Goal: Task Accomplishment & Management: Use online tool/utility

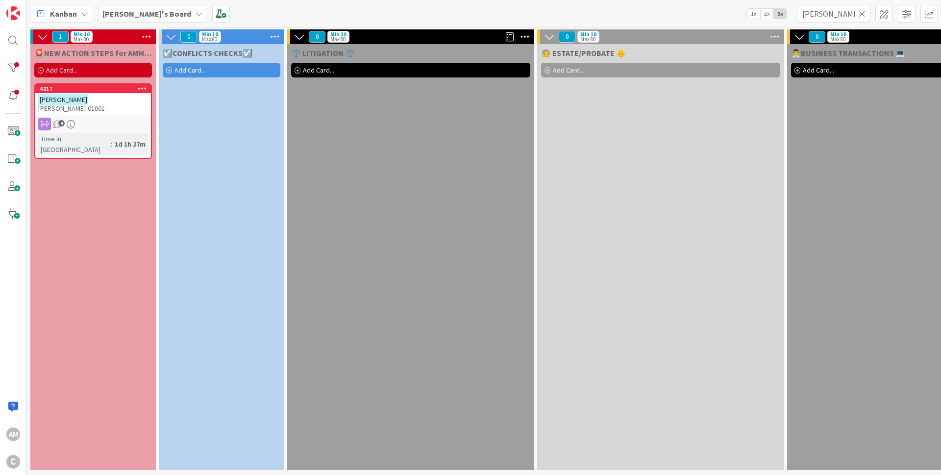
click at [863, 11] on icon at bounding box center [862, 13] width 7 height 9
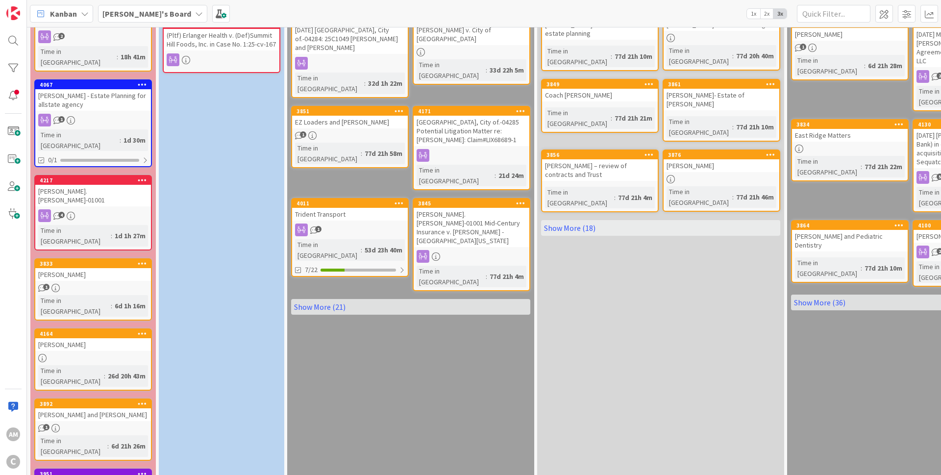
scroll to position [299, 0]
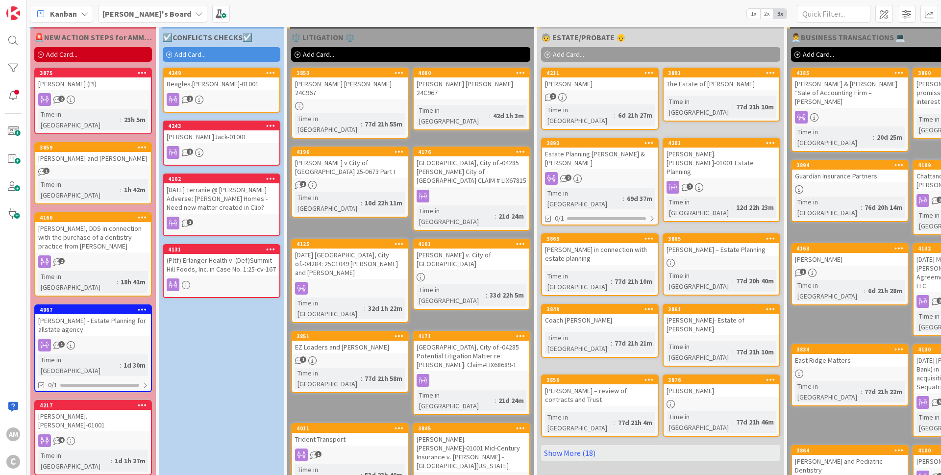
scroll to position [0, 0]
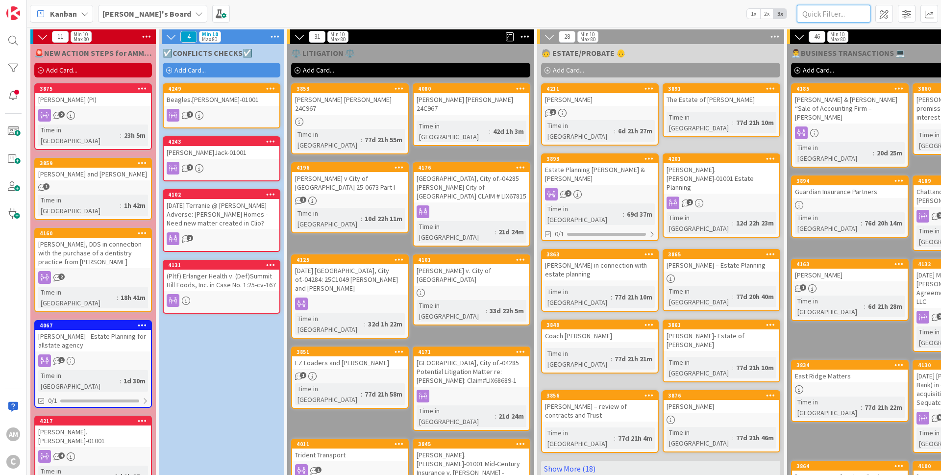
click at [833, 10] on input "text" at bounding box center [834, 14] width 74 height 18
type input "n"
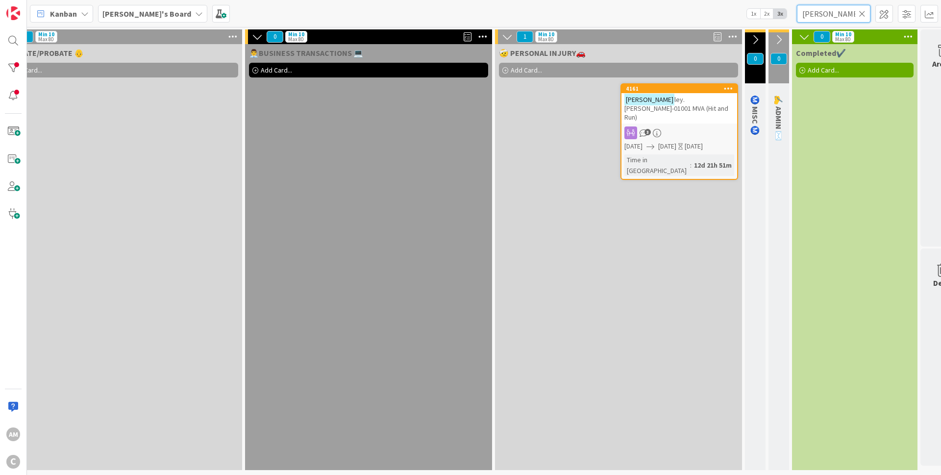
scroll to position [0, 582]
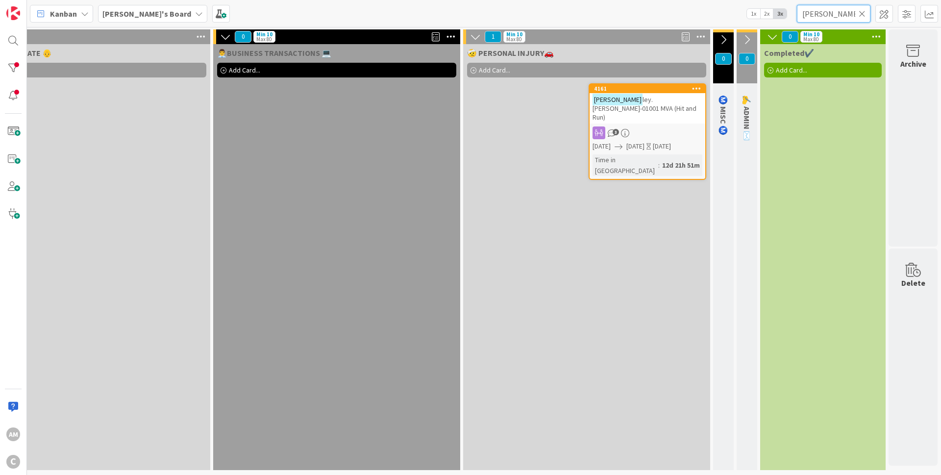
type input "[PERSON_NAME]"
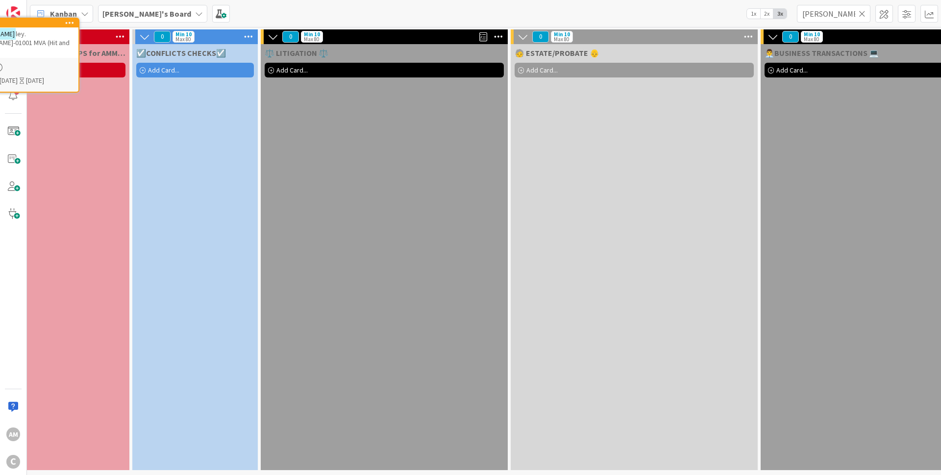
scroll to position [0, 0]
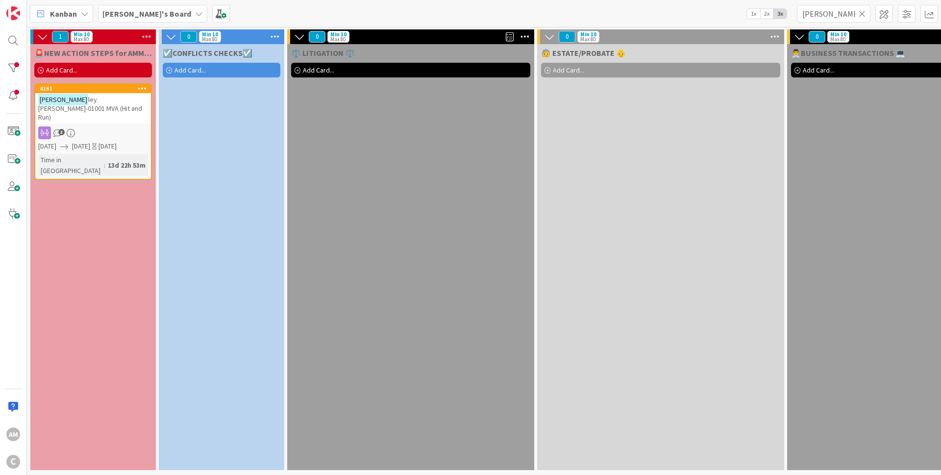
click at [124, 115] on div "4161 [PERSON_NAME].[PERSON_NAME]-01001 MVA (Hit and Run) 3 [DATE] [DATE] [DATE]…" at bounding box center [93, 131] width 118 height 97
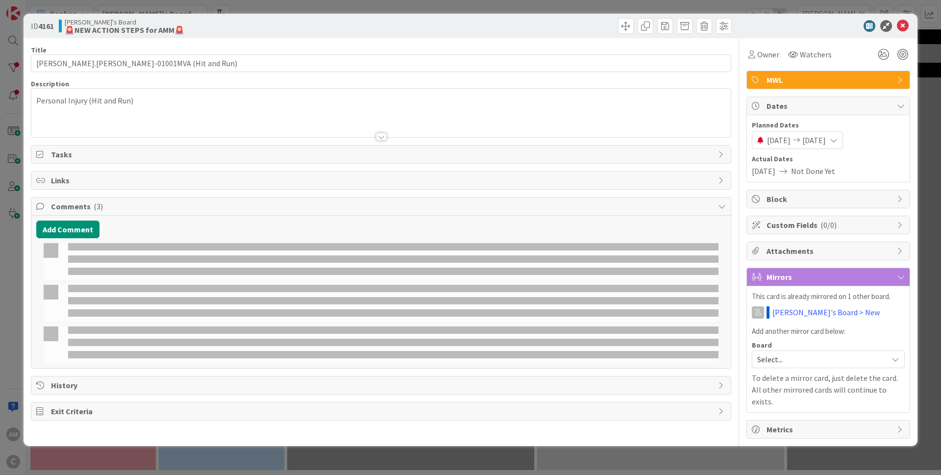
type input "[PERSON_NAME].[PERSON_NAME]-01001MVA (Hit and Run)"
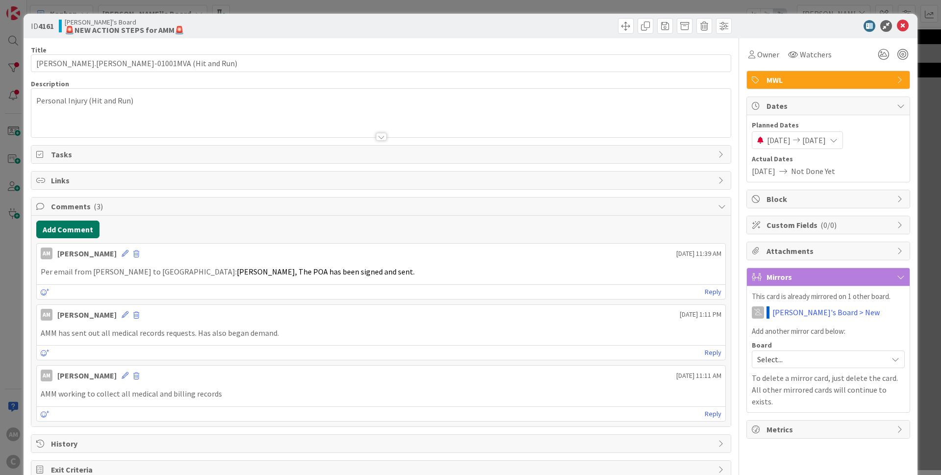
click at [72, 234] on button "Add Comment" at bounding box center [67, 230] width 63 height 18
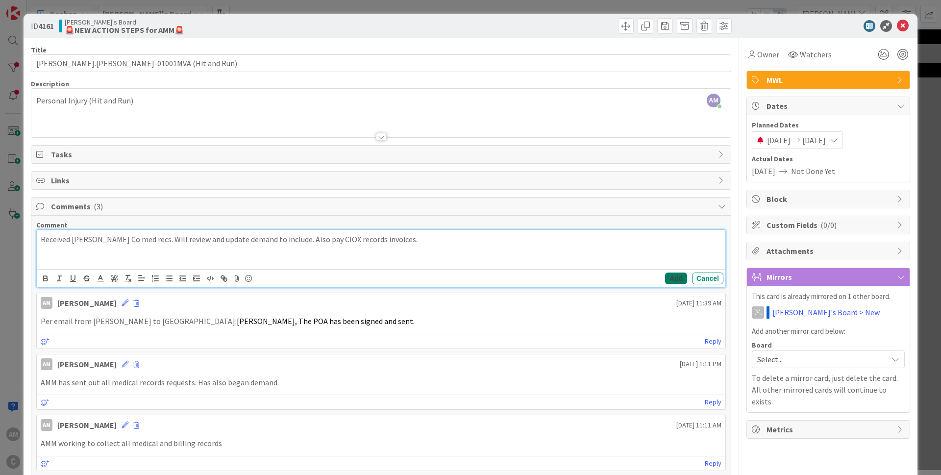
click at [670, 279] on button "Add" at bounding box center [676, 278] width 22 height 12
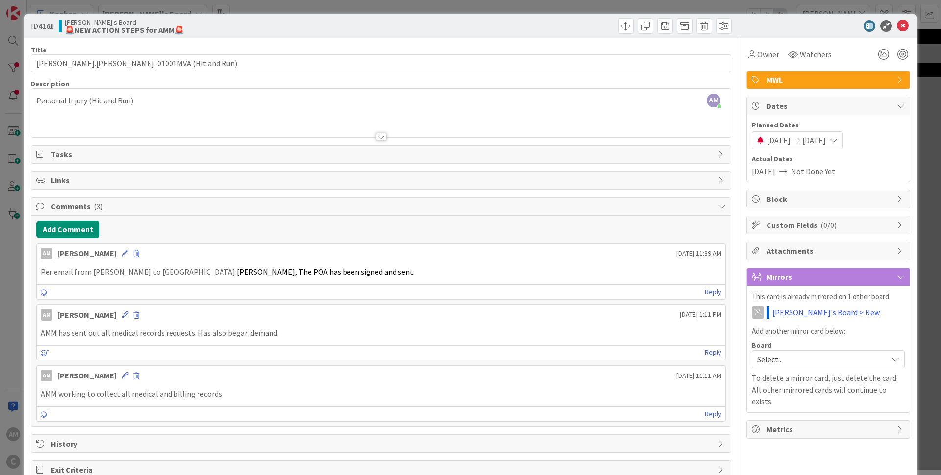
type input "[PERSON_NAME].[PERSON_NAME]-01001MVA (Hit and Run)"
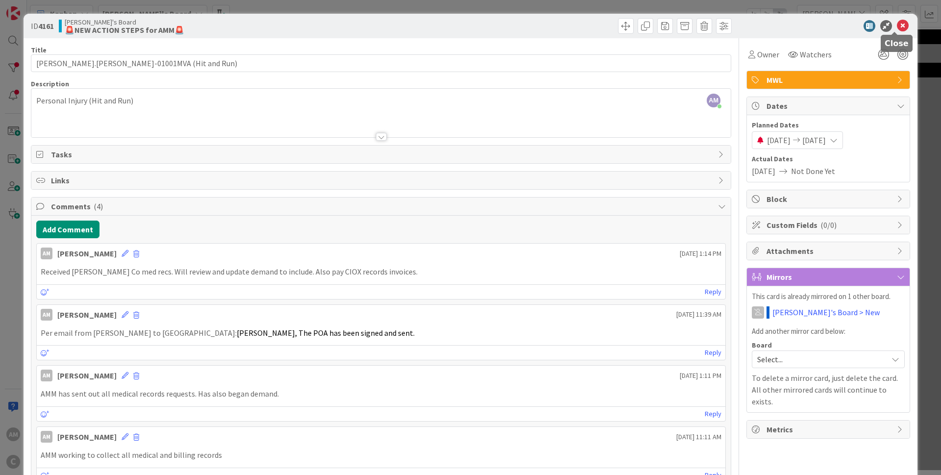
click at [898, 26] on icon at bounding box center [903, 26] width 12 height 12
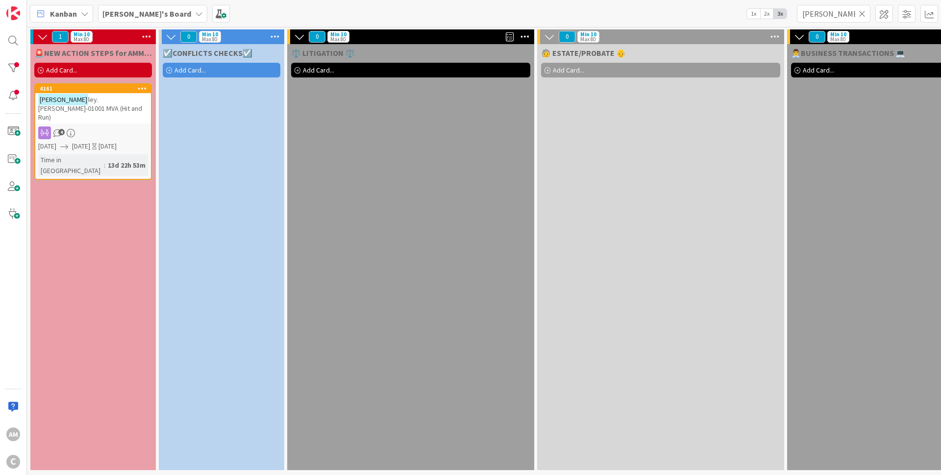
click at [200, 72] on span "Add Card..." at bounding box center [189, 70] width 31 height 9
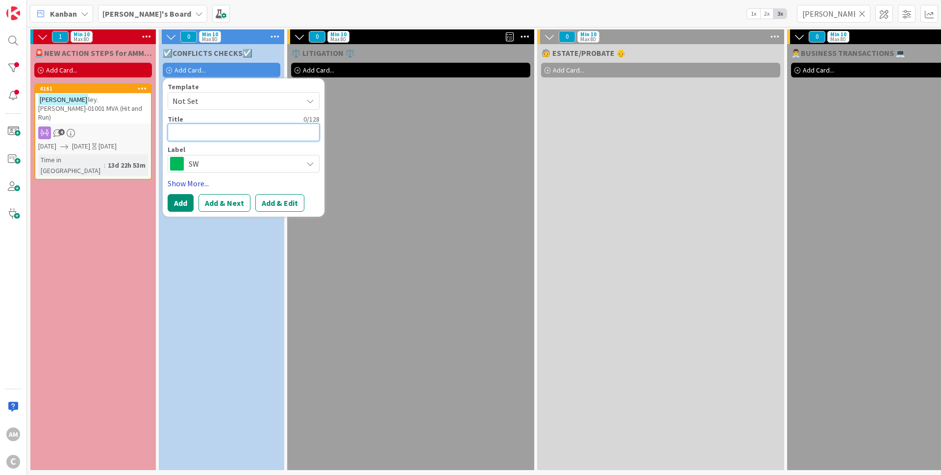
paste textarea "[GEOGRAPHIC_DATA], City of.-04286"
type textarea "[GEOGRAPHIC_DATA], City of.-04286"
type textarea "x"
type textarea "[GEOGRAPHIC_DATA], City of.-04286"
click at [220, 166] on span "SW" at bounding box center [243, 164] width 109 height 14
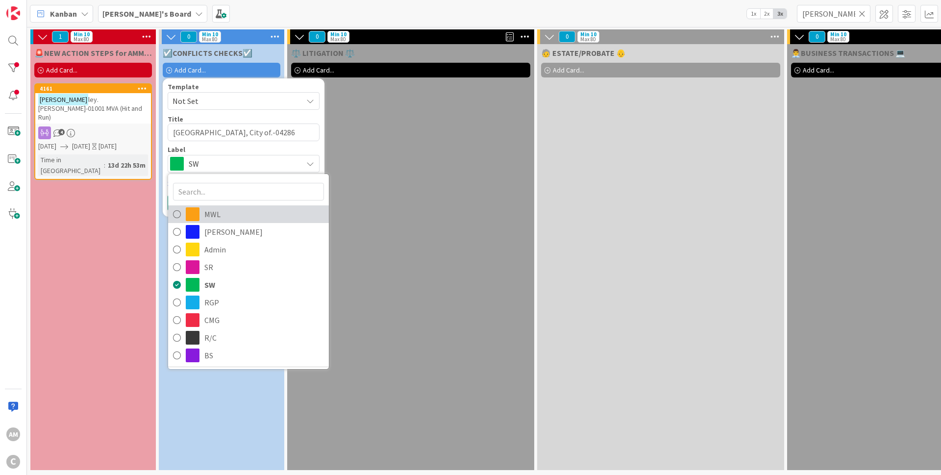
click at [215, 217] on span "MWL" at bounding box center [264, 214] width 120 height 15
type textarea "x"
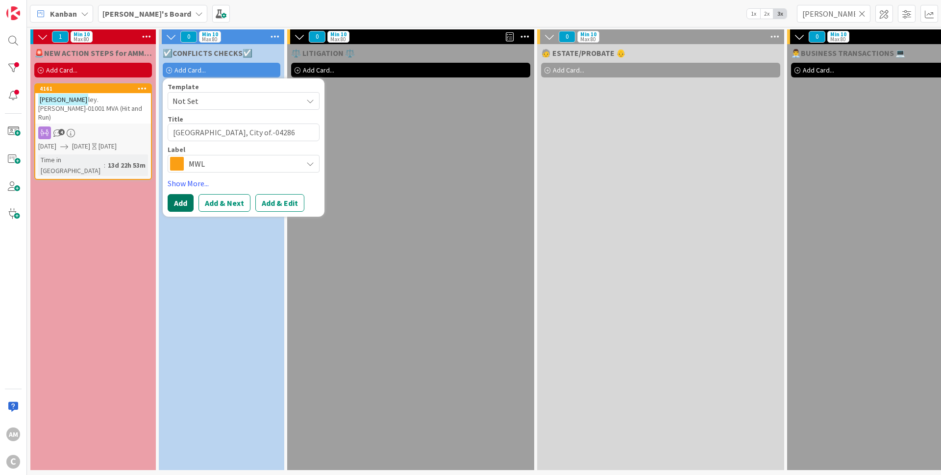
click at [179, 202] on button "Add" at bounding box center [181, 203] width 26 height 18
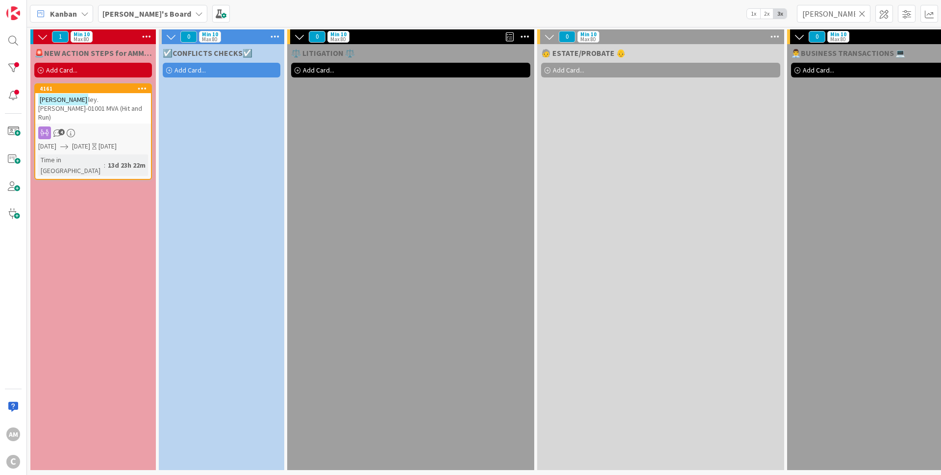
click at [863, 12] on icon at bounding box center [862, 13] width 7 height 9
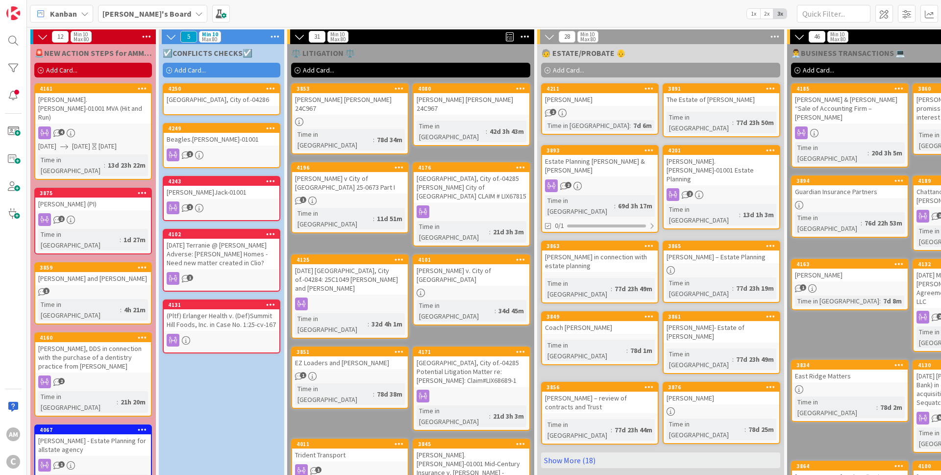
click at [257, 100] on div "[GEOGRAPHIC_DATA], City of.-04286" at bounding box center [222, 99] width 116 height 13
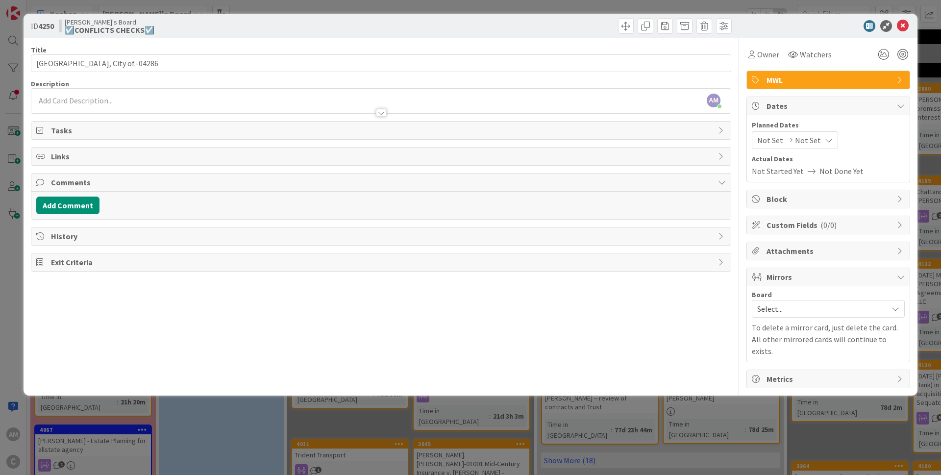
click at [86, 103] on div at bounding box center [380, 108] width 699 height 10
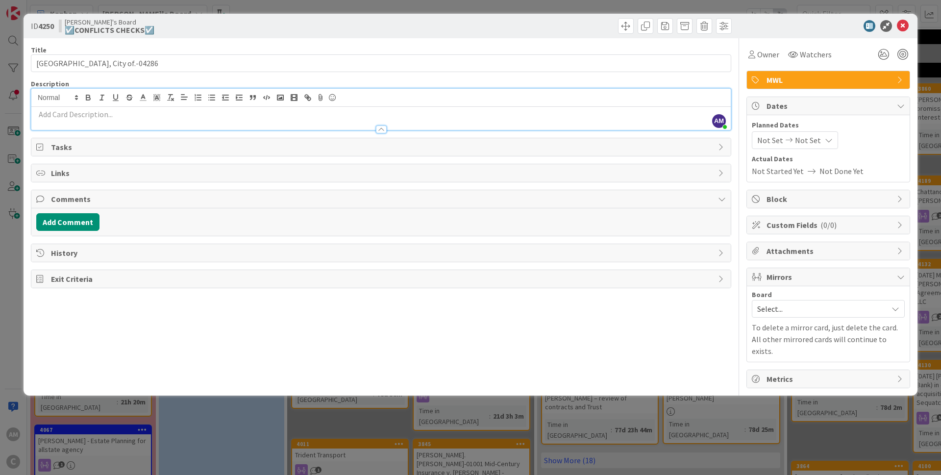
click at [45, 112] on p at bounding box center [381, 114] width 690 height 11
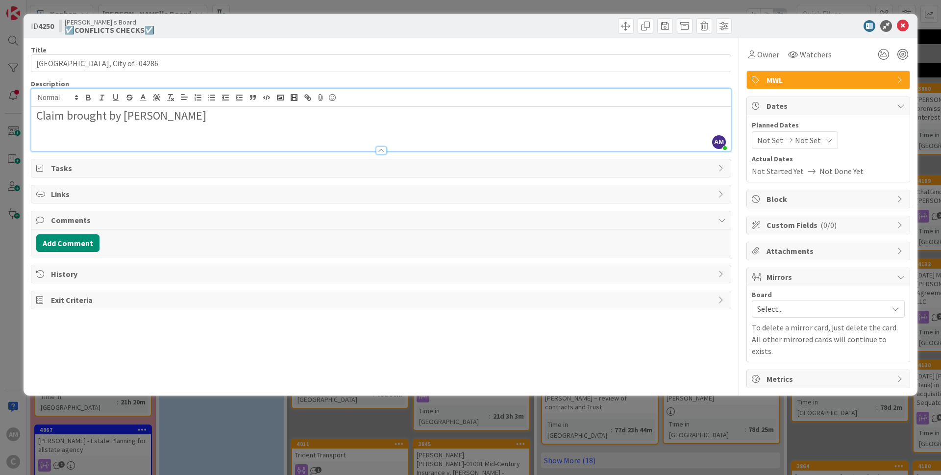
drag, startPoint x: 198, startPoint y: 111, endPoint x: 0, endPoint y: 115, distance: 197.5
click at [31, 115] on div "Claim brought by [PERSON_NAME]" at bounding box center [380, 129] width 699 height 44
drag, startPoint x: 150, startPoint y: 120, endPoint x: 156, endPoint y: 115, distance: 7.3
click at [66, 134] on div "Claim brought by [PERSON_NAME]" at bounding box center [380, 129] width 699 height 44
click at [73, 243] on button "Add Comment" at bounding box center [67, 243] width 63 height 18
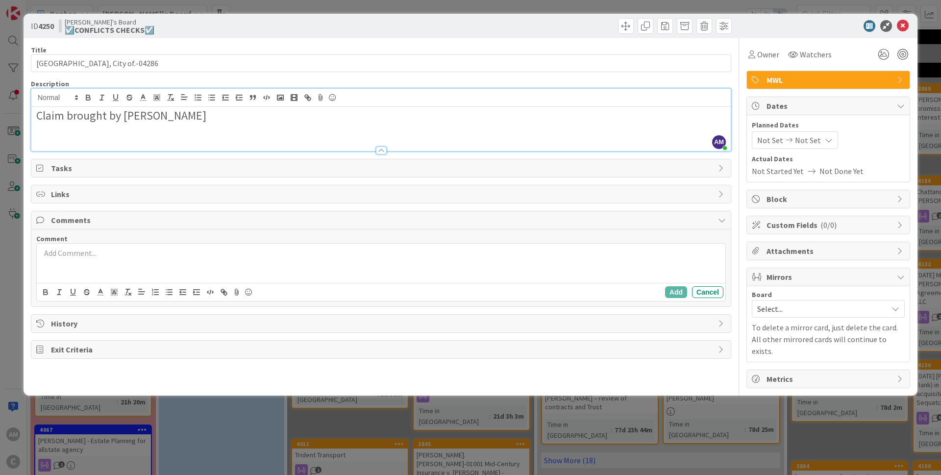
click at [810, 279] on span "Mirrors" at bounding box center [829, 277] width 125 height 12
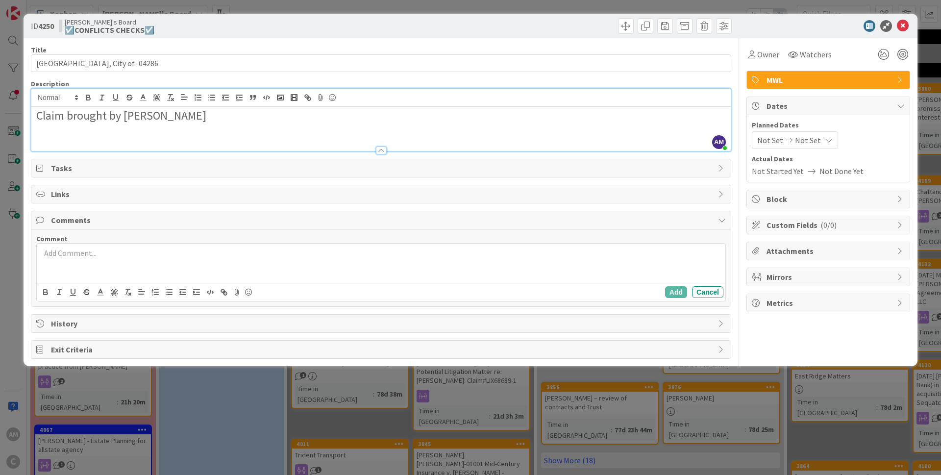
click at [806, 279] on span "Mirrors" at bounding box center [829, 277] width 125 height 12
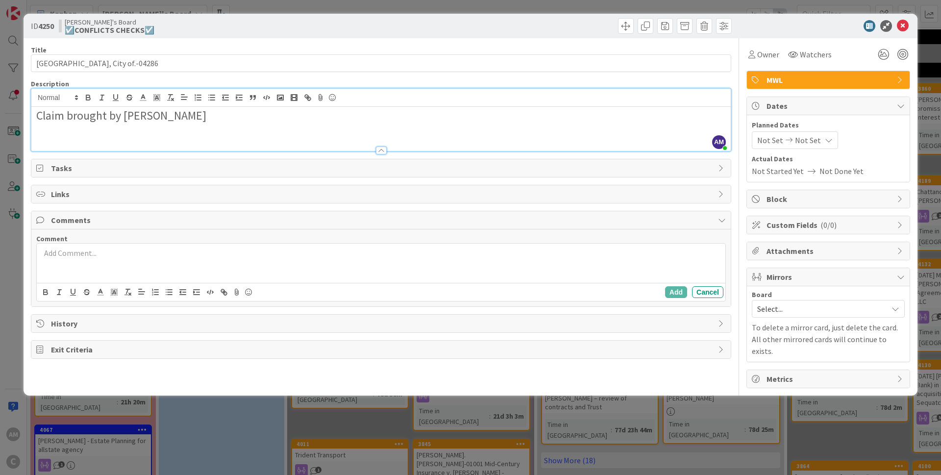
click at [797, 312] on span "Select..." at bounding box center [819, 309] width 125 height 14
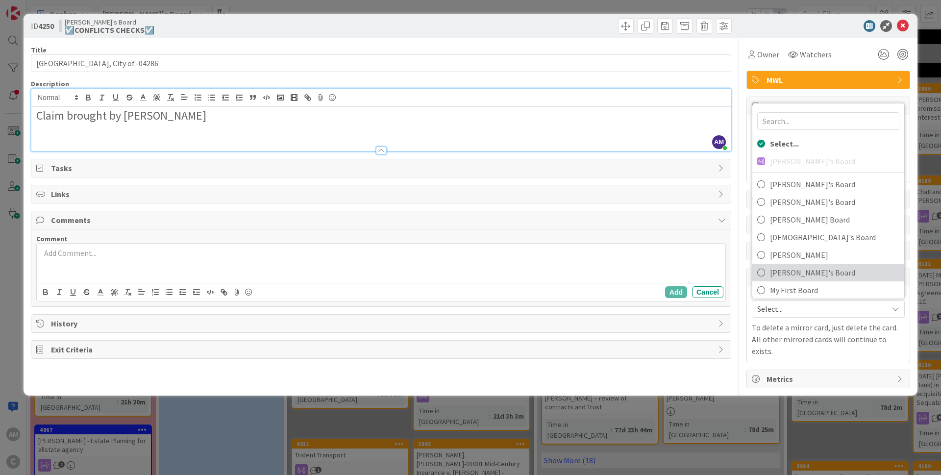
click at [793, 268] on span "[PERSON_NAME]'s Board" at bounding box center [834, 272] width 129 height 15
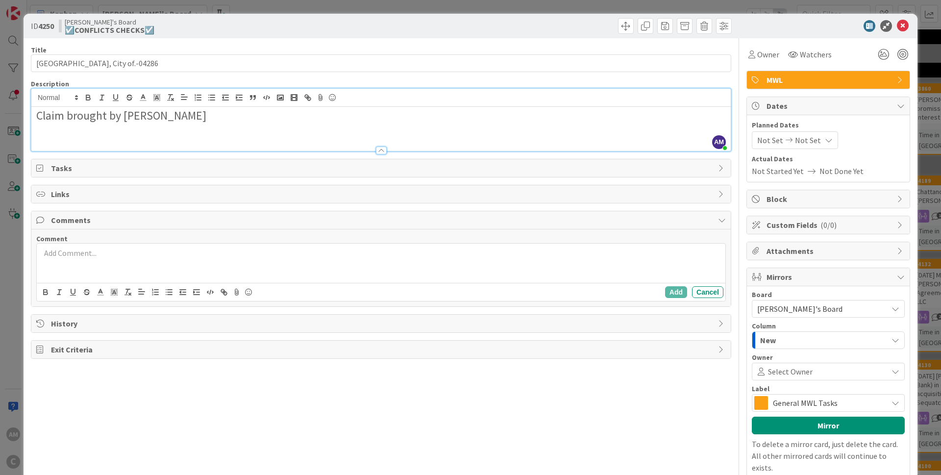
click at [816, 341] on div "New" at bounding box center [823, 340] width 130 height 16
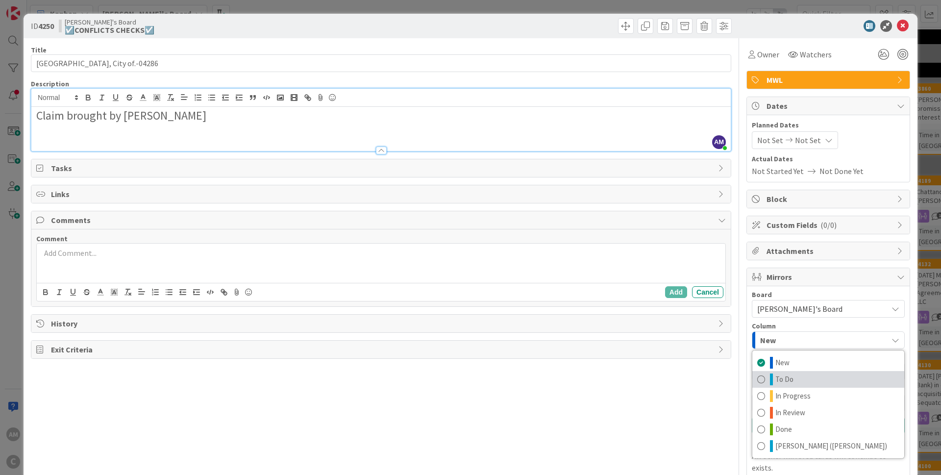
click at [778, 381] on span "To Do" at bounding box center [784, 379] width 18 height 12
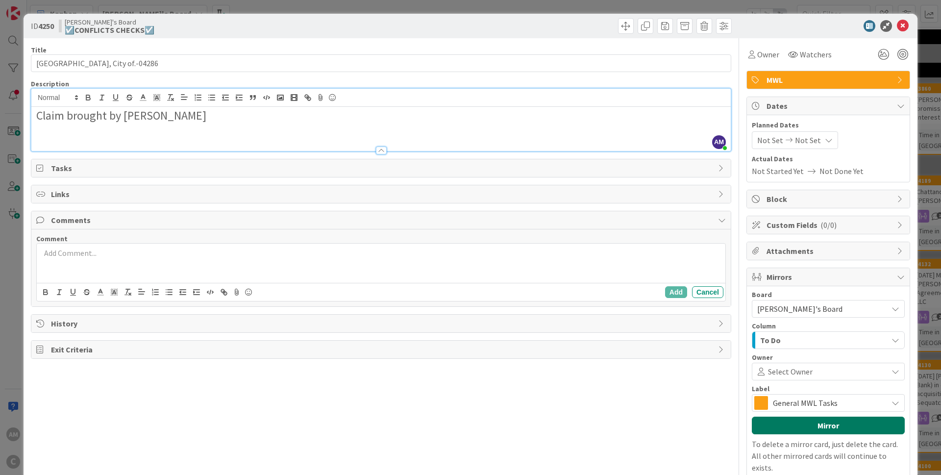
drag, startPoint x: 814, startPoint y: 421, endPoint x: 842, endPoint y: 433, distance: 31.0
click at [813, 422] on button "Mirror" at bounding box center [828, 426] width 153 height 18
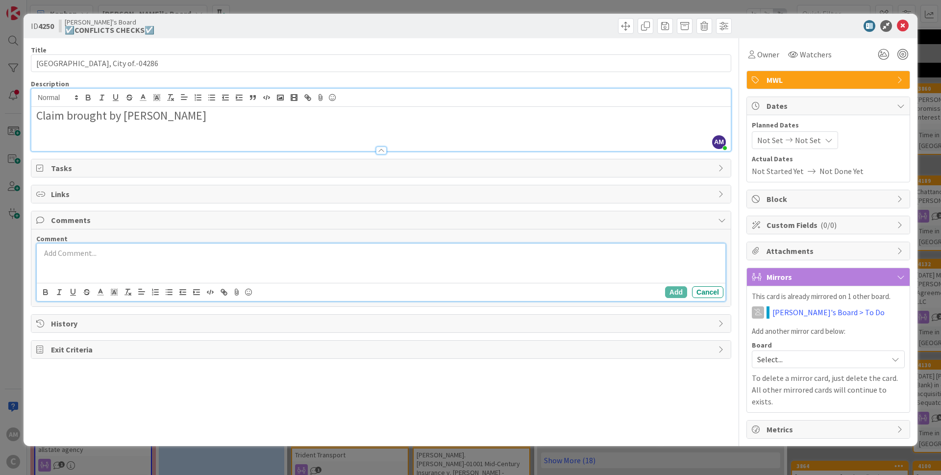
click at [111, 269] on div at bounding box center [381, 263] width 689 height 39
click at [281, 258] on p "BS to update matter number from 4286 to 1090 upon review or return" at bounding box center [381, 252] width 681 height 11
click at [238, 253] on p "BS to update matter number from 4286 to 1090 upon review or return" at bounding box center [381, 252] width 681 height 11
click at [42, 251] on p "BS to update matter number from 4286 to 1090 upon review of email or return" at bounding box center [381, 252] width 681 height 11
click at [679, 294] on button "Add" at bounding box center [676, 292] width 22 height 12
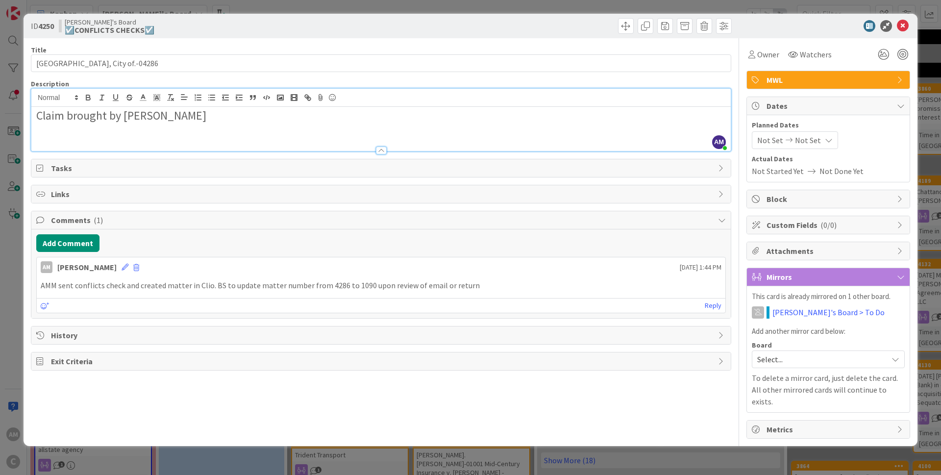
click at [790, 276] on span "Mirrors" at bounding box center [829, 277] width 125 height 12
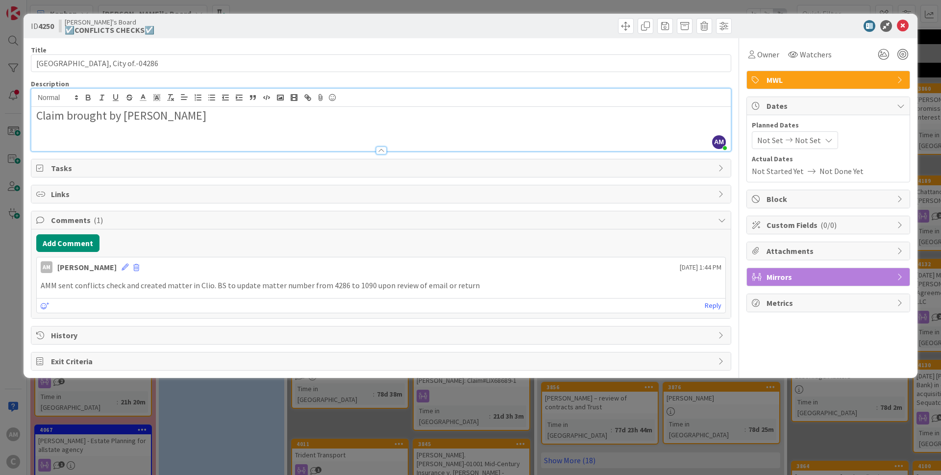
click at [790, 276] on span "Mirrors" at bounding box center [829, 277] width 125 height 12
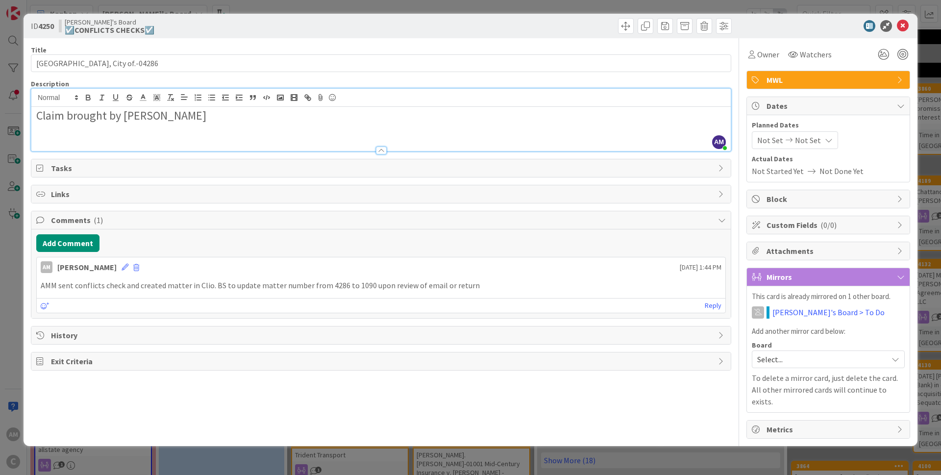
click at [790, 359] on span "Select..." at bounding box center [819, 359] width 125 height 14
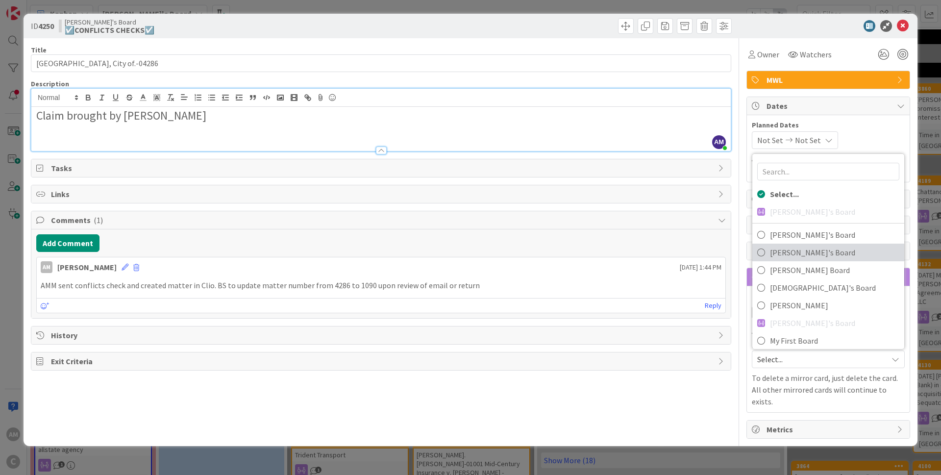
click at [790, 249] on span "[PERSON_NAME]'s Board" at bounding box center [834, 252] width 129 height 15
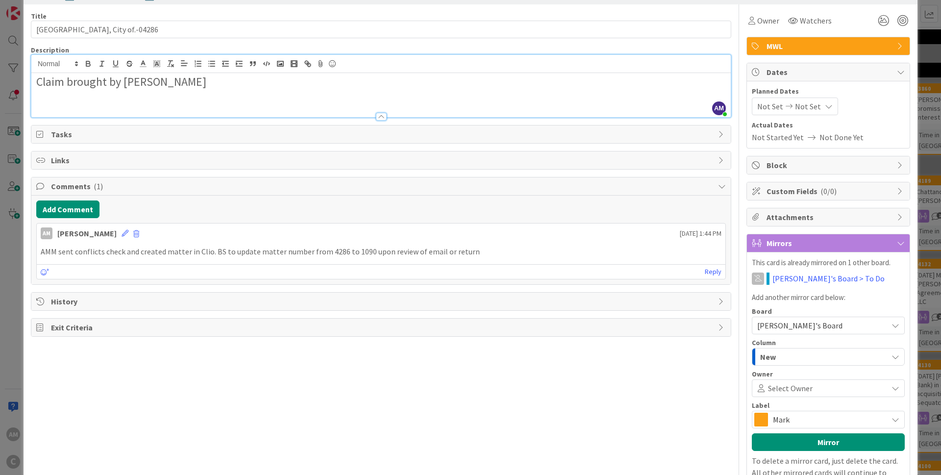
scroll to position [59, 0]
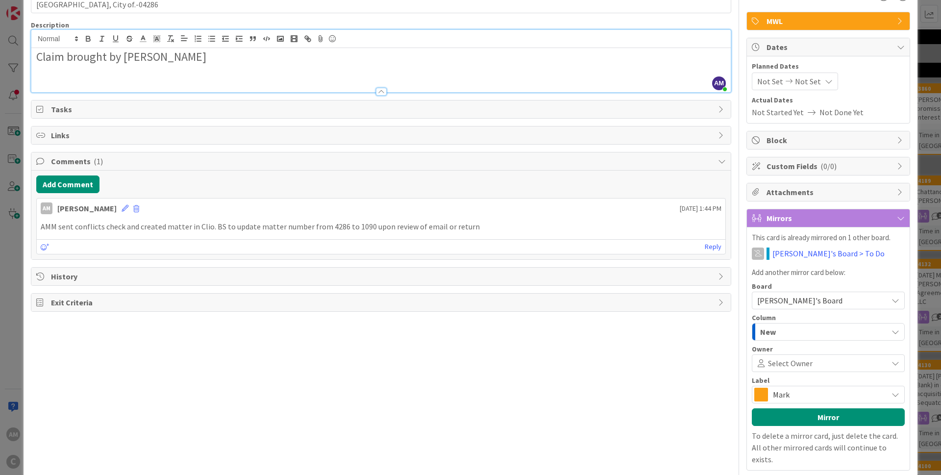
click at [814, 392] on span "Mark" at bounding box center [828, 395] width 110 height 14
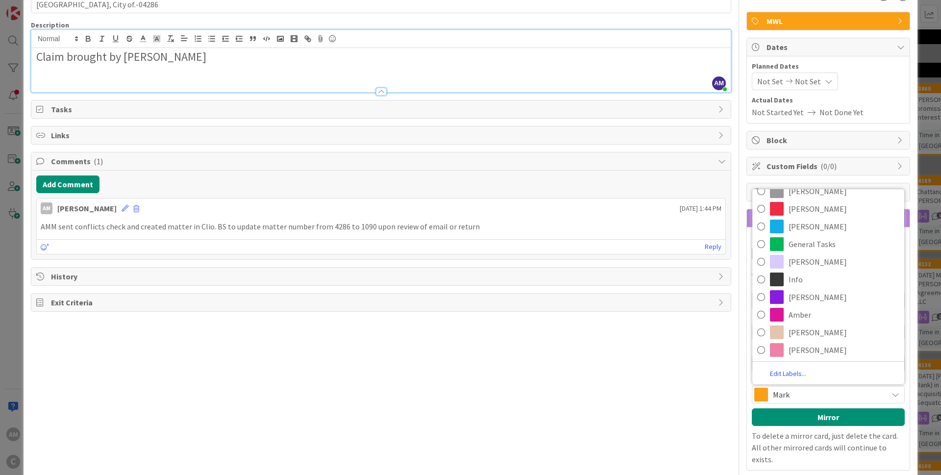
scroll to position [0, 0]
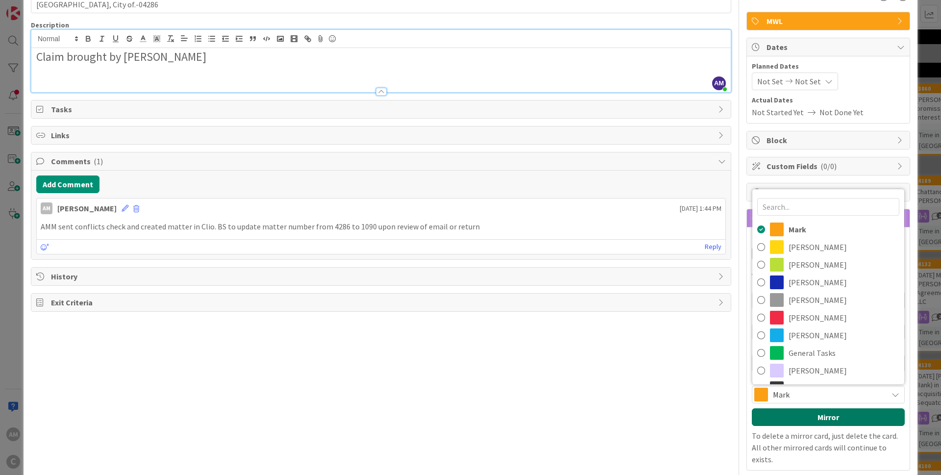
click at [843, 417] on button "Mirror" at bounding box center [828, 417] width 153 height 18
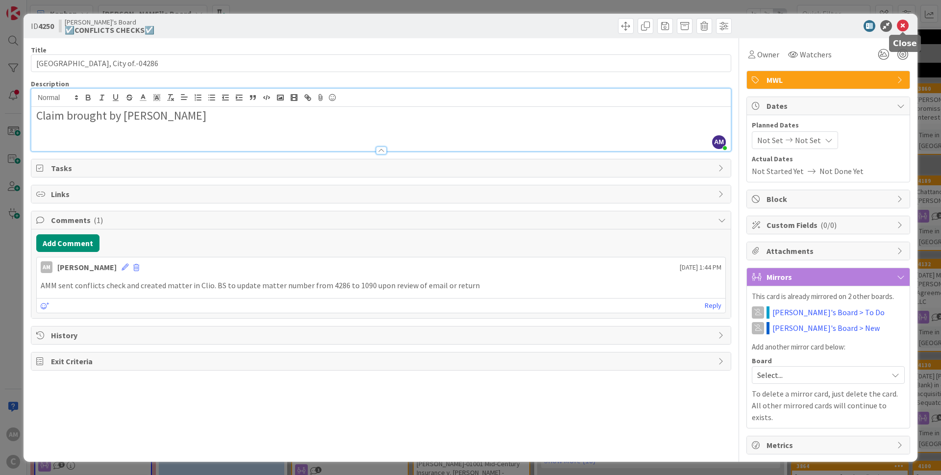
click at [906, 28] on icon at bounding box center [903, 26] width 12 height 12
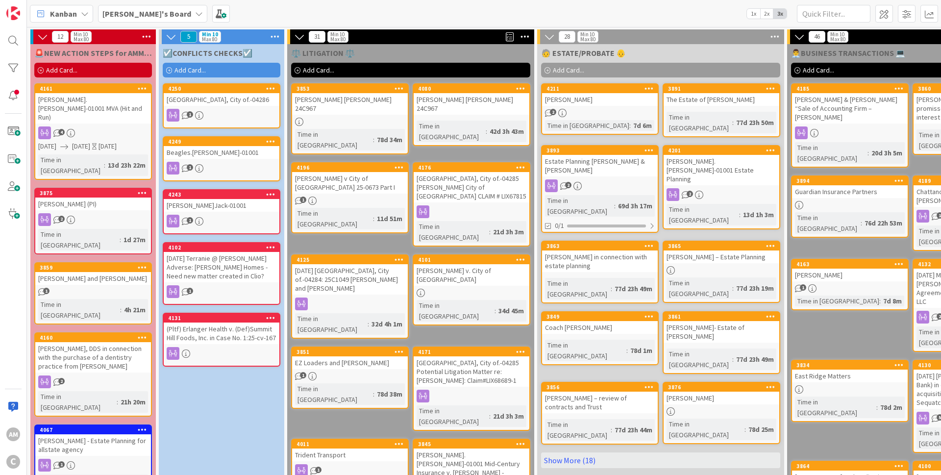
click at [234, 112] on div "1" at bounding box center [222, 115] width 116 height 13
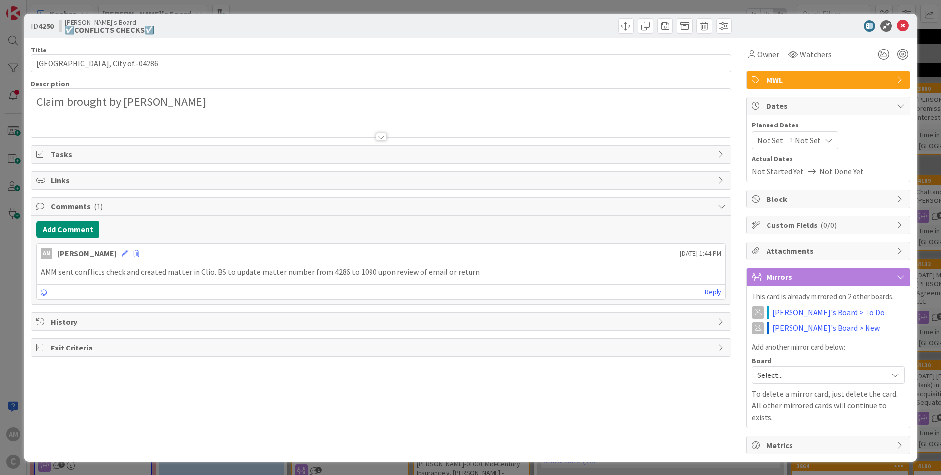
click at [291, 200] on span "Comments ( 1 )" at bounding box center [382, 206] width 662 height 12
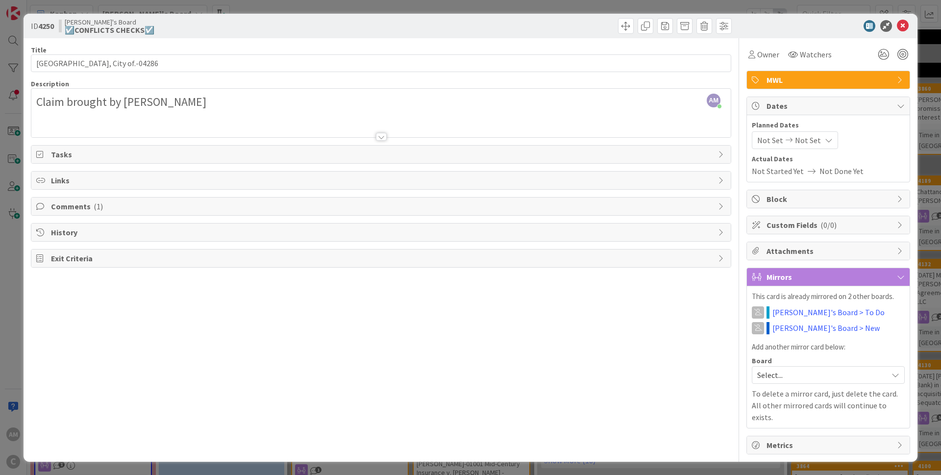
click at [122, 208] on span "Comments ( 1 )" at bounding box center [382, 206] width 662 height 12
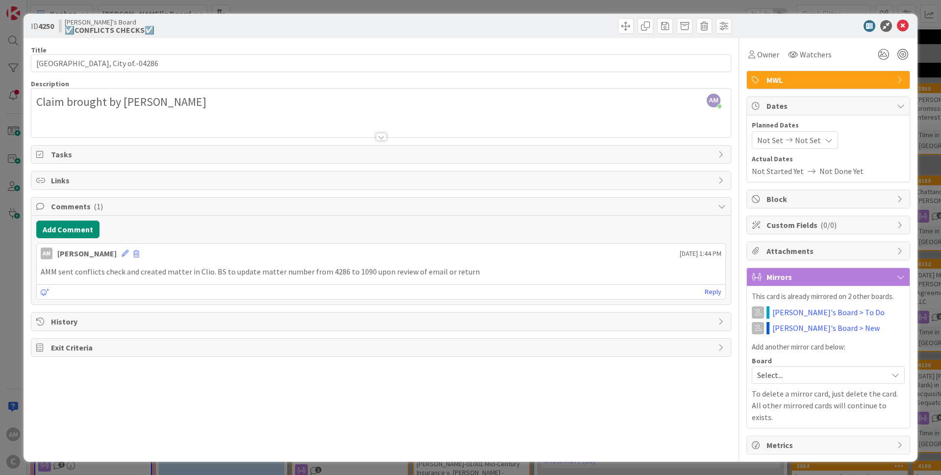
click at [220, 274] on p "AMM sent conflicts check and created matter in Clio. BS to update matter number…" at bounding box center [381, 271] width 681 height 11
click at [221, 271] on p "AMM sent conflicts check and created matter in Clio. BS to update matter number…" at bounding box center [381, 271] width 681 height 11
click at [122, 252] on icon at bounding box center [125, 253] width 7 height 7
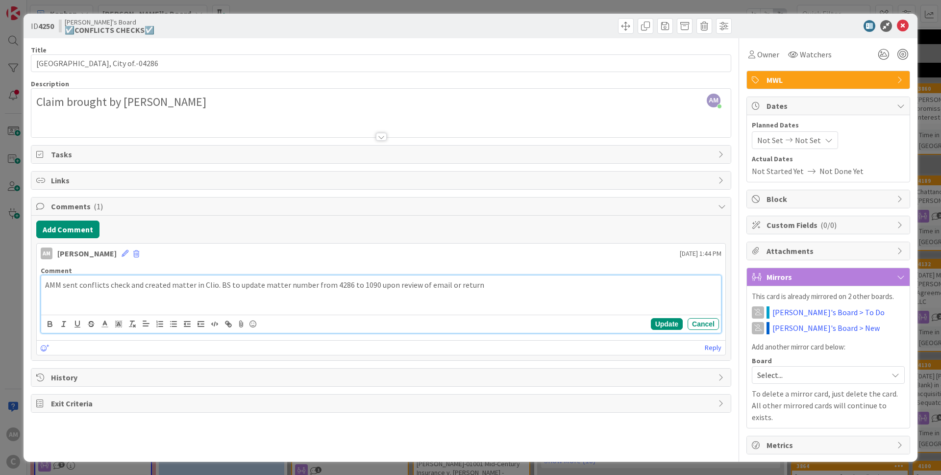
click at [306, 301] on div "AMM sent conflicts check and created matter in Clio. BS to update matter number…" at bounding box center [381, 294] width 680 height 39
drag, startPoint x: 227, startPoint y: 286, endPoint x: 214, endPoint y: 286, distance: 13.7
click at [214, 286] on p "AMM sent conflicts check and created matter in Clio. BS to update matter number…" at bounding box center [381, 284] width 672 height 11
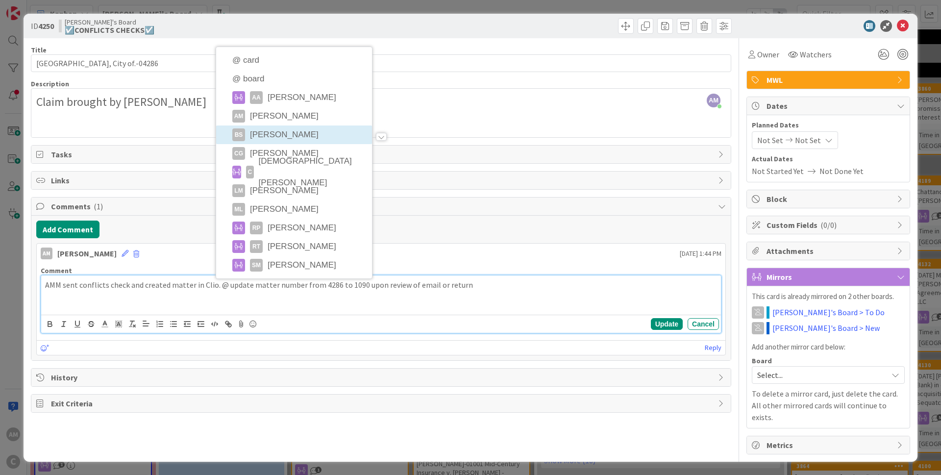
click at [295, 131] on div "Title 27 / [STREET_ADDRESS] Description AM [PERSON_NAME] just joined Claim brou…" at bounding box center [381, 246] width 700 height 416
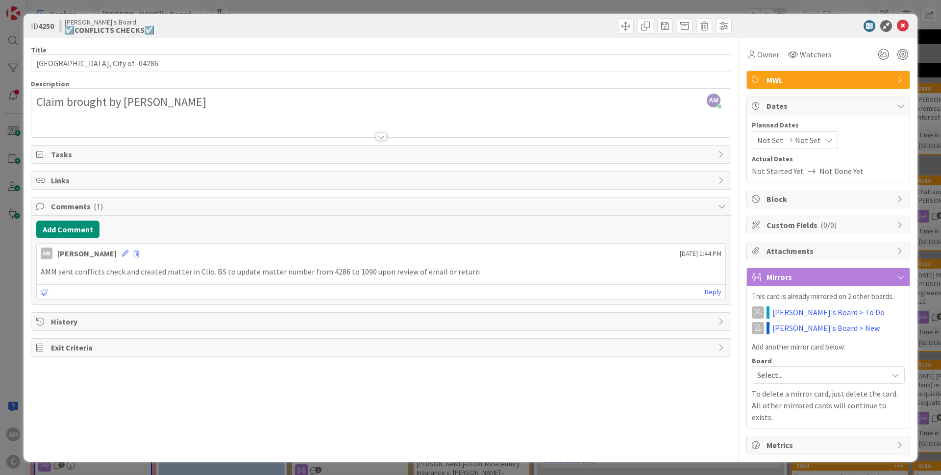
click at [346, 278] on div "AMM sent conflicts check and created matter in Clio. BS to update matter number…" at bounding box center [381, 271] width 689 height 19
click at [244, 288] on div "Reply" at bounding box center [381, 291] width 689 height 15
click at [227, 269] on p "AMM sent conflicts check and created matter in Clio. BS to update matter number…" at bounding box center [381, 271] width 681 height 11
click at [113, 254] on div "AM [PERSON_NAME] [DATE] 1:44 PM" at bounding box center [381, 252] width 689 height 16
click at [122, 254] on icon at bounding box center [125, 253] width 7 height 7
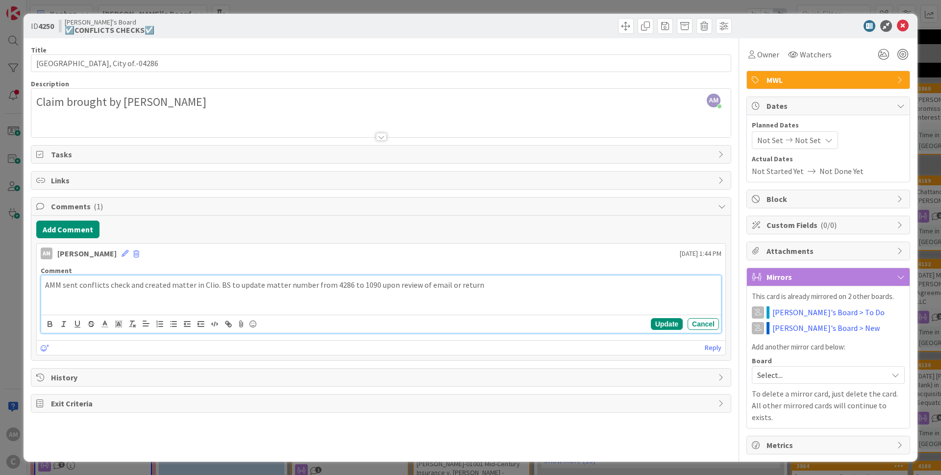
click at [322, 317] on div "Update Cancel" at bounding box center [381, 324] width 680 height 18
drag, startPoint x: 236, startPoint y: 284, endPoint x: 215, endPoint y: 284, distance: 20.6
click at [215, 284] on p "AMM sent conflicts check and created matter in Clio. BS to update matter number…" at bounding box center [381, 284] width 672 height 11
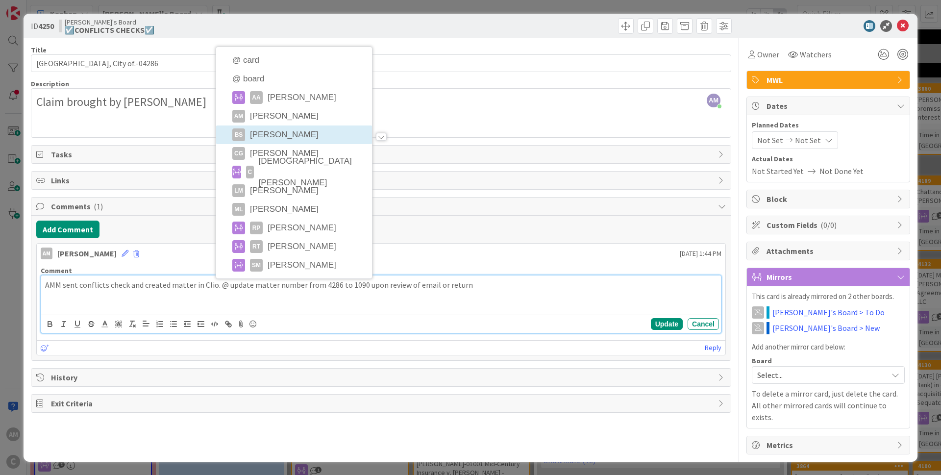
click at [297, 135] on div "Title 27 / [STREET_ADDRESS] Description AM [PERSON_NAME] just joined Claim brou…" at bounding box center [381, 246] width 700 height 416
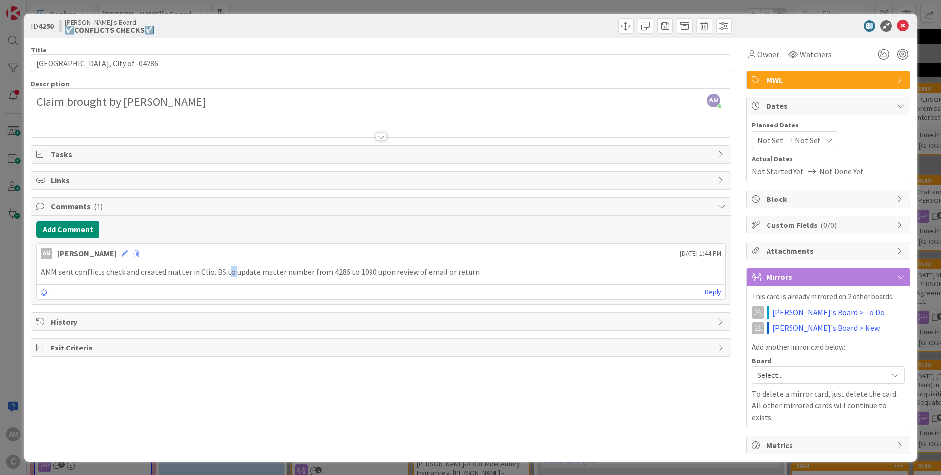
drag, startPoint x: 230, startPoint y: 270, endPoint x: 223, endPoint y: 271, distance: 6.9
click at [223, 271] on p "AMM sent conflicts check and created matter in Clio. BS to update matter number…" at bounding box center [381, 271] width 681 height 11
click at [493, 271] on p "AMM sent conflicts check and created matter in Clio. BS to update matter number…" at bounding box center [381, 271] width 681 height 11
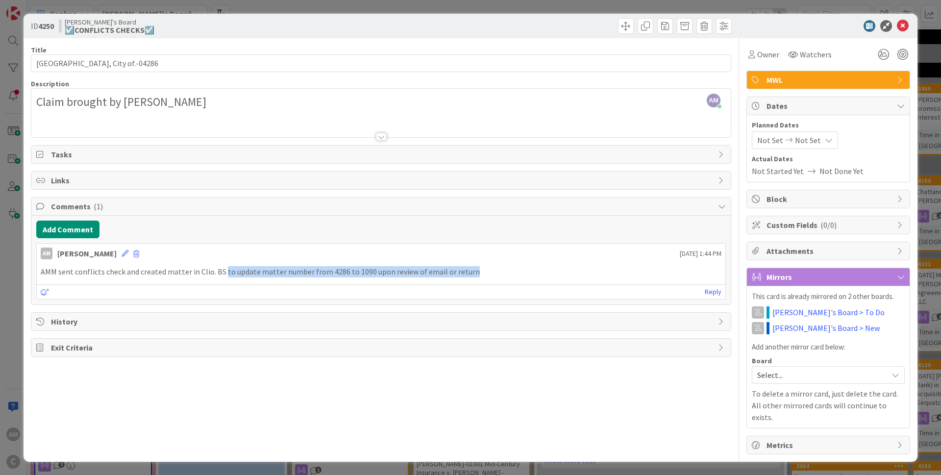
drag, startPoint x: 476, startPoint y: 272, endPoint x: 223, endPoint y: 273, distance: 253.4
click at [223, 273] on p "AMM sent conflicts check and created matter in Clio. BS to update matter number…" at bounding box center [381, 271] width 681 height 11
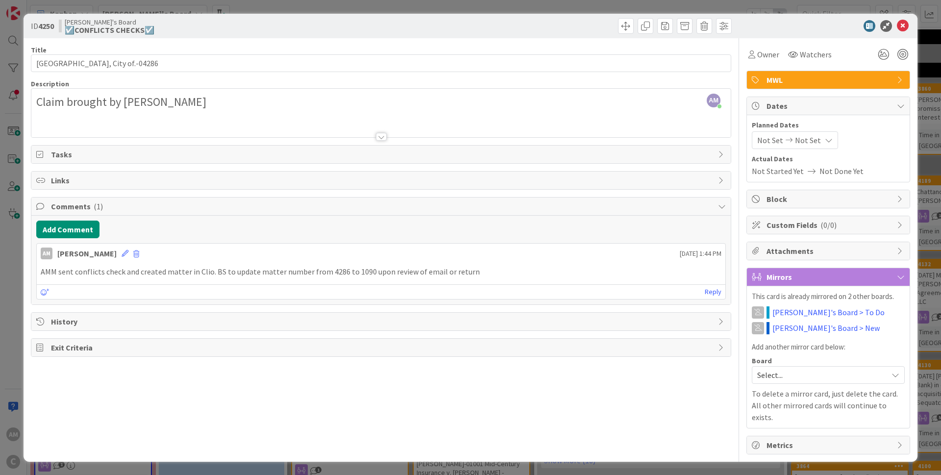
click at [605, 246] on div "AM [PERSON_NAME] [DATE] 1:44 PM" at bounding box center [381, 252] width 689 height 16
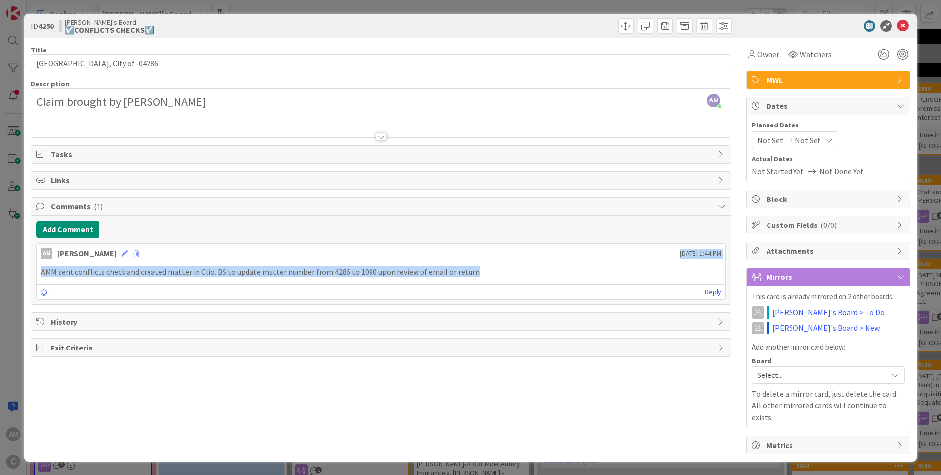
drag, startPoint x: 522, startPoint y: 267, endPoint x: 261, endPoint y: 255, distance: 261.5
click at [261, 255] on div "AM [PERSON_NAME] [DATE] 1:44 PM AMM sent conflicts check and created matter in …" at bounding box center [381, 271] width 690 height 56
click at [122, 250] on icon at bounding box center [125, 253] width 7 height 7
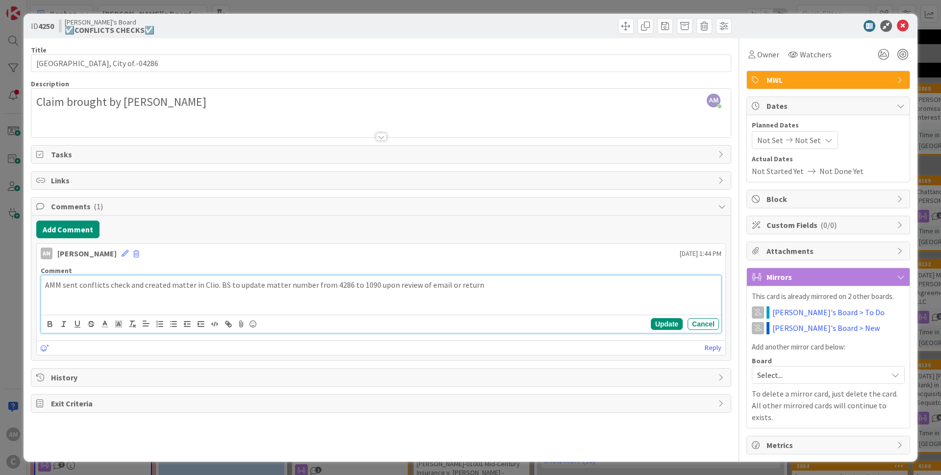
click at [303, 292] on div "AMM sent conflicts check and created matter in Clio. BS to update matter number…" at bounding box center [381, 294] width 680 height 39
drag, startPoint x: 514, startPoint y: 290, endPoint x: 226, endPoint y: 285, distance: 287.2
click at [226, 285] on p "AMM sent conflicts check and created matter in Clio. BS to update matter number…" at bounding box center [381, 284] width 672 height 11
click at [667, 326] on button "Update" at bounding box center [667, 324] width 32 height 12
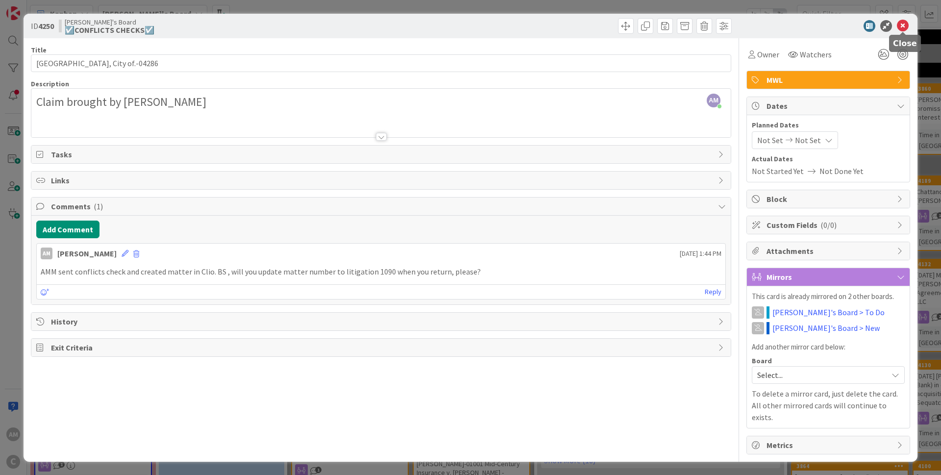
click at [899, 24] on icon at bounding box center [903, 26] width 12 height 12
